Goal: Communication & Community: Connect with others

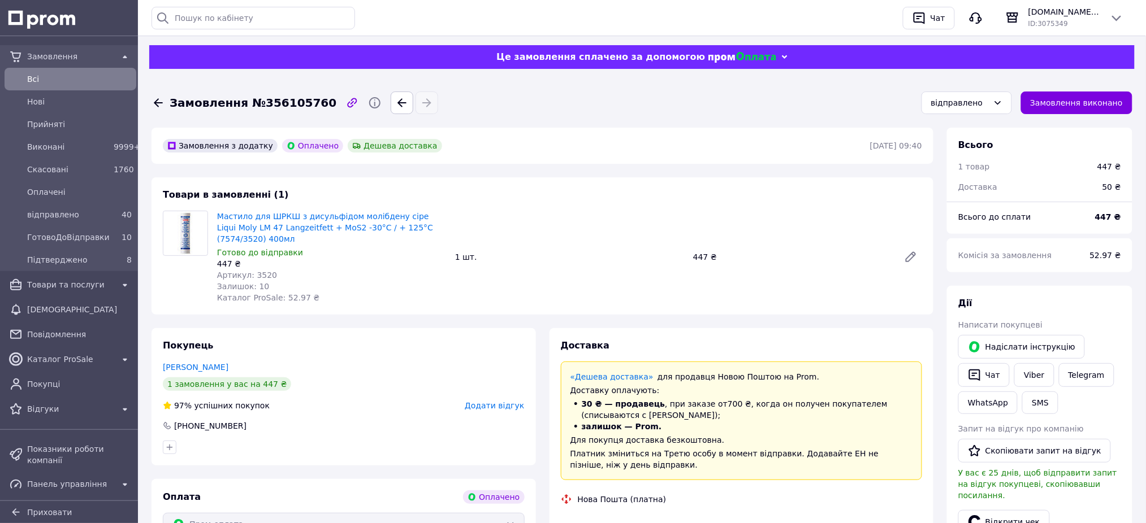
scroll to position [4, 0]
click at [1025, 379] on link "Viber" at bounding box center [1034, 375] width 40 height 24
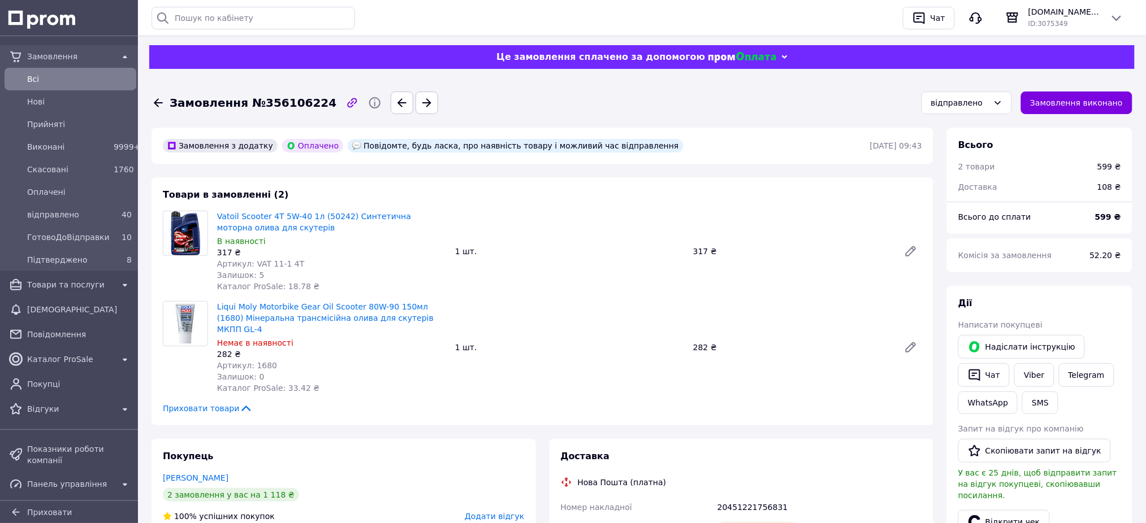
scroll to position [75, 0]
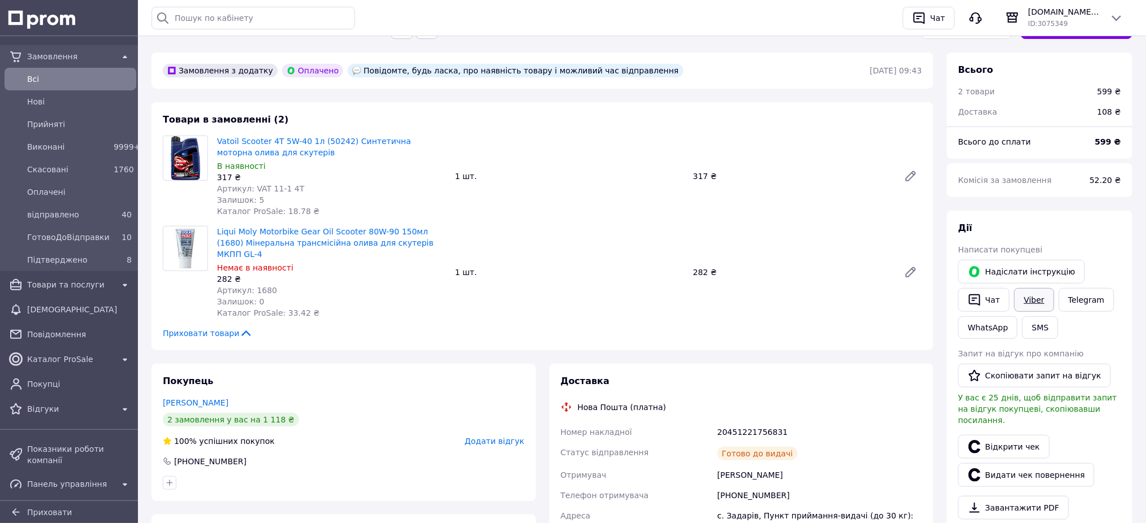
click at [1035, 297] on link "Viber" at bounding box center [1034, 300] width 40 height 24
